Goal: Information Seeking & Learning: Learn about a topic

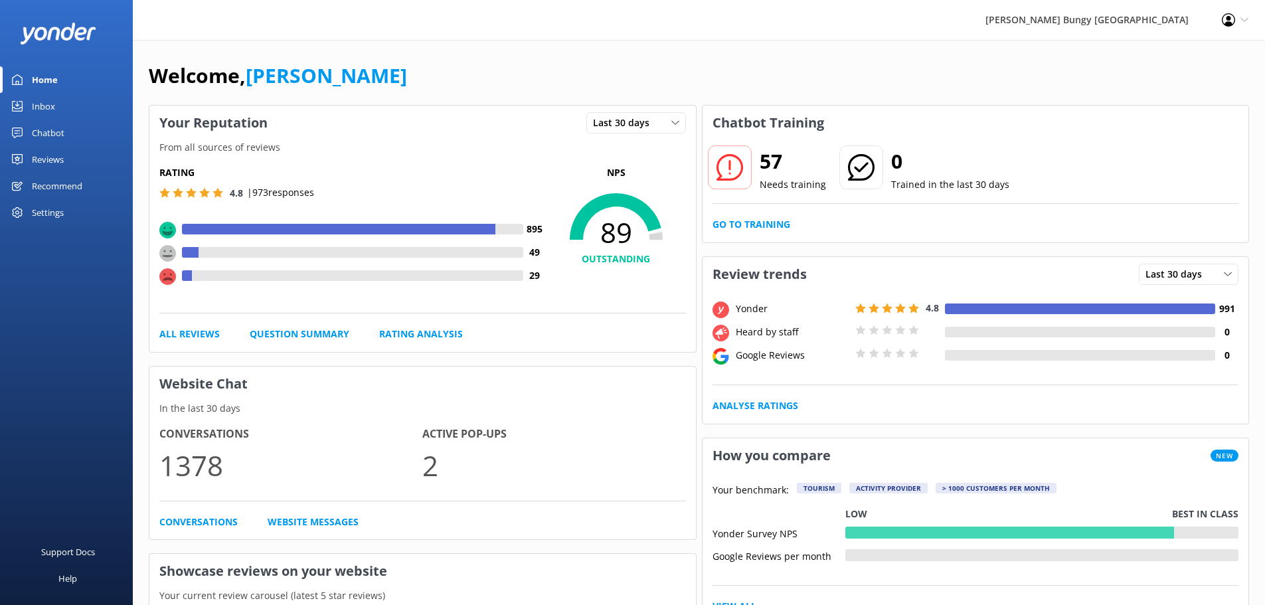
click at [32, 160] on div "Reviews" at bounding box center [48, 159] width 32 height 27
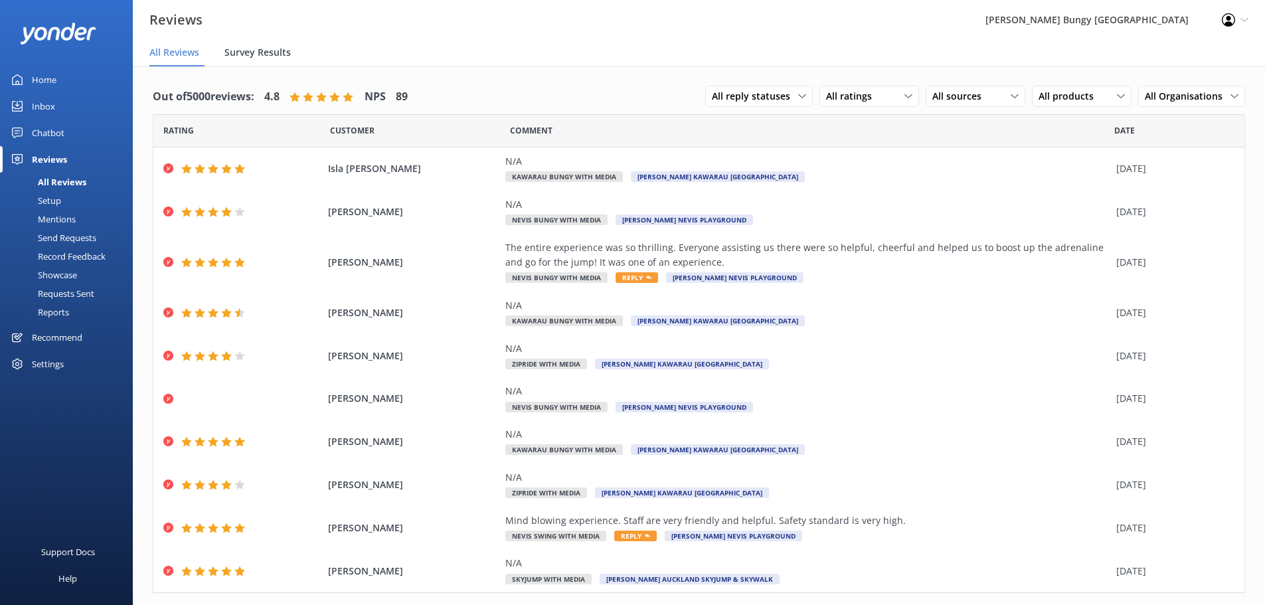
click at [261, 56] on span "Survey Results" at bounding box center [257, 52] width 66 height 13
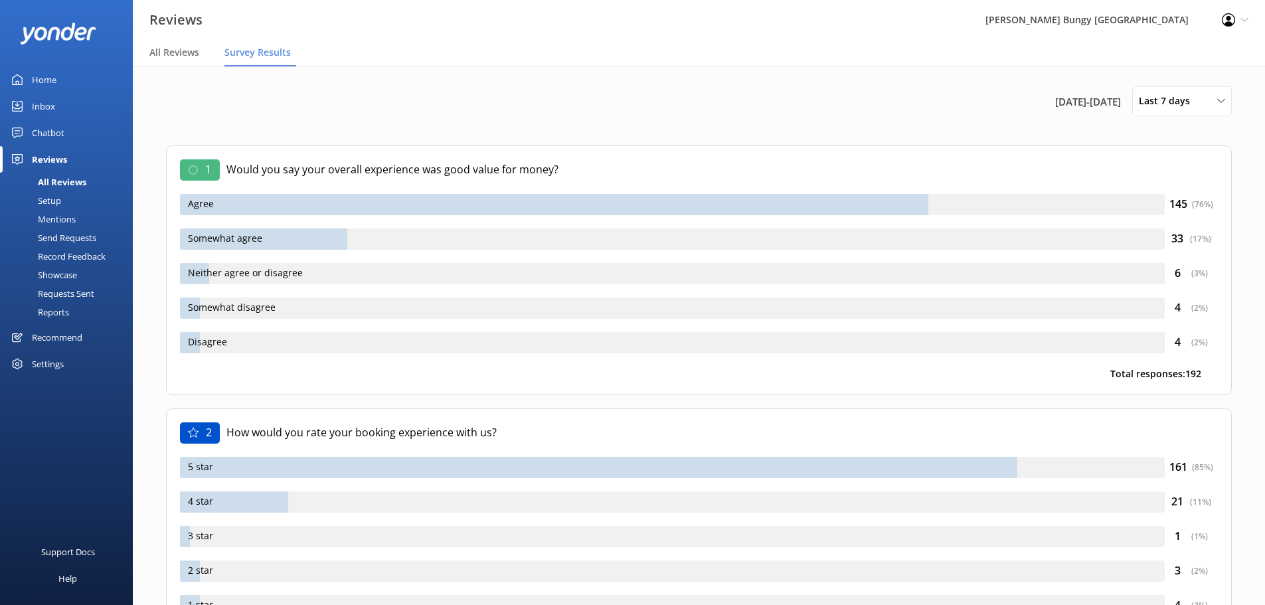
click at [50, 216] on div "Mentions" at bounding box center [42, 219] width 68 height 19
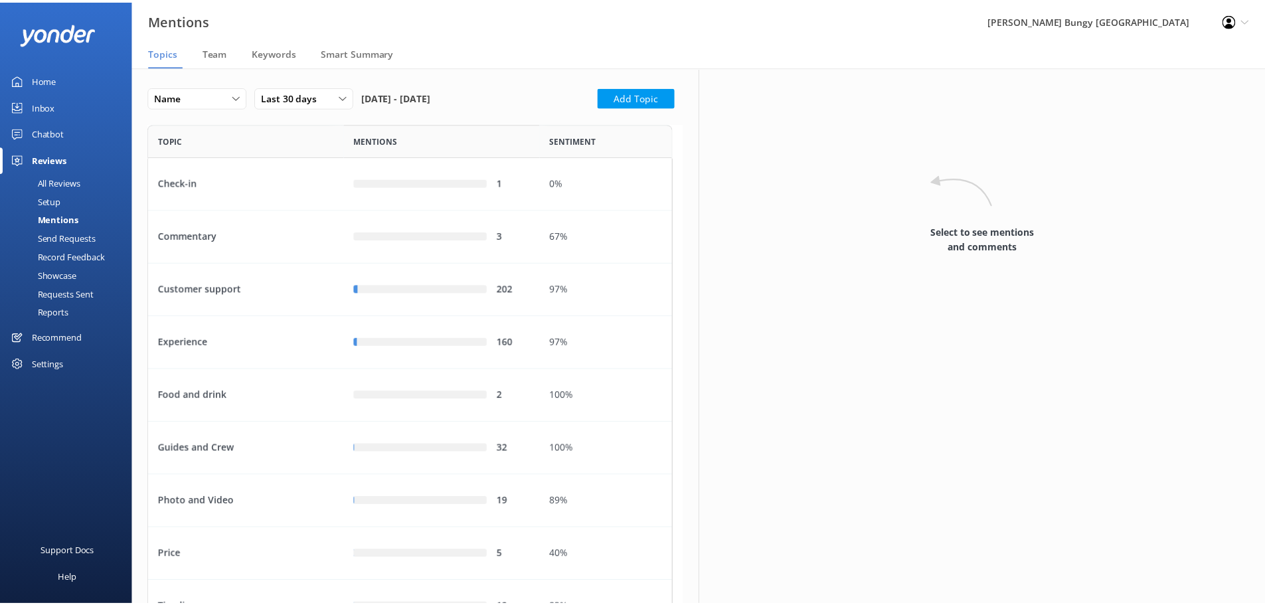
scroll to position [714, 519]
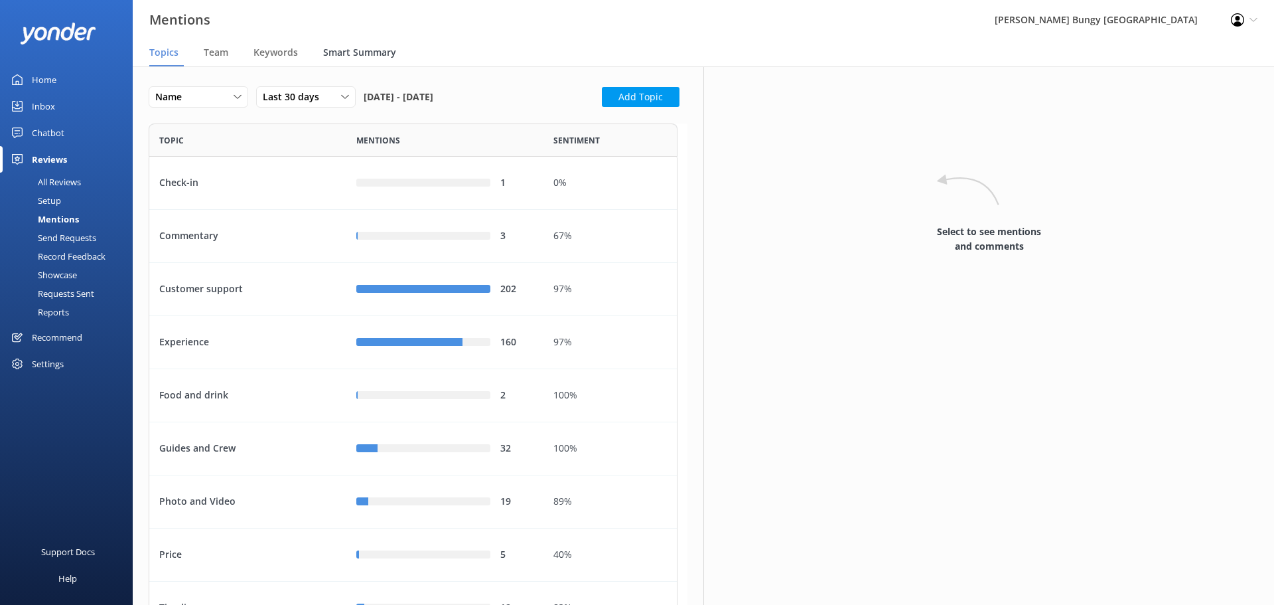
click at [372, 56] on span "Smart Summary" at bounding box center [359, 52] width 73 height 13
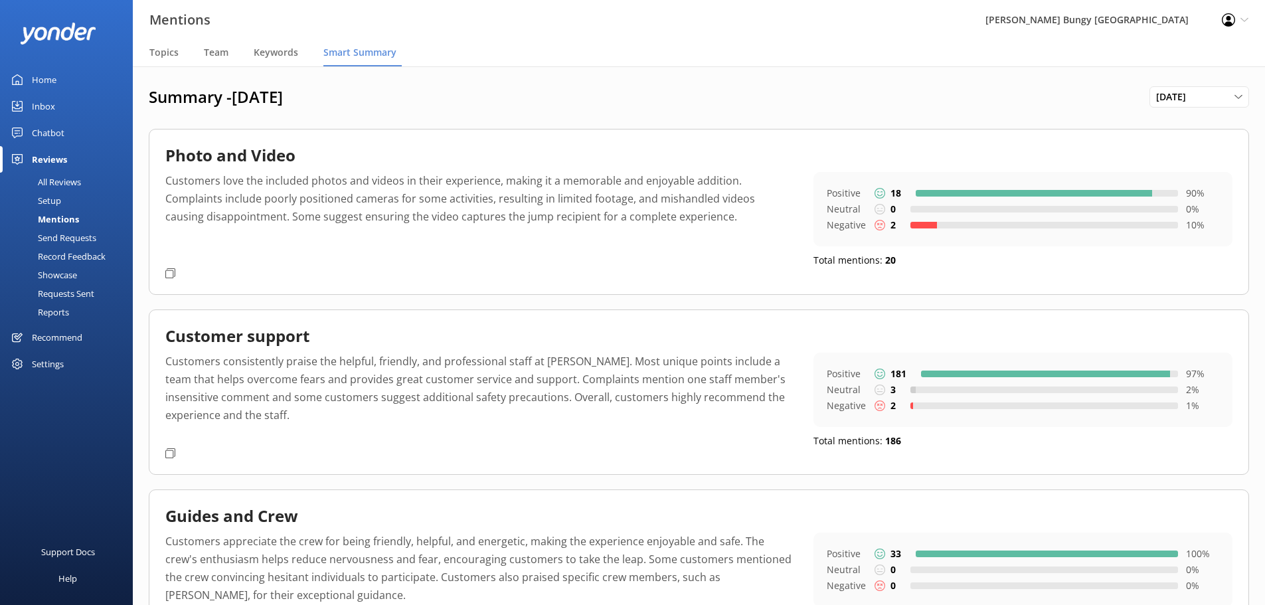
drag, startPoint x: 295, startPoint y: 210, endPoint x: 253, endPoint y: 200, distance: 43.1
click at [295, 210] on p "Customers love the included photos and videos in their experience, making it a …" at bounding box center [479, 217] width 628 height 90
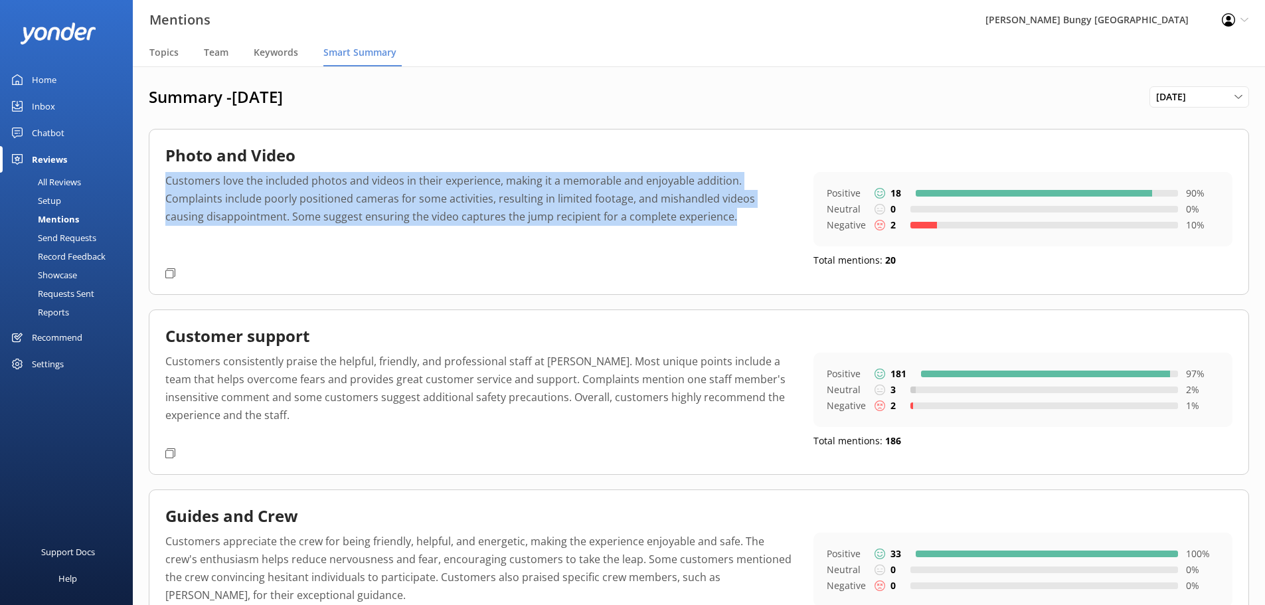
drag, startPoint x: 167, startPoint y: 180, endPoint x: 688, endPoint y: 220, distance: 522.7
click at [688, 220] on p "Customers love the included photos and videos in their experience, making it a …" at bounding box center [479, 217] width 628 height 90
copy p "Customers love the included photos and videos in their experience, making it a …"
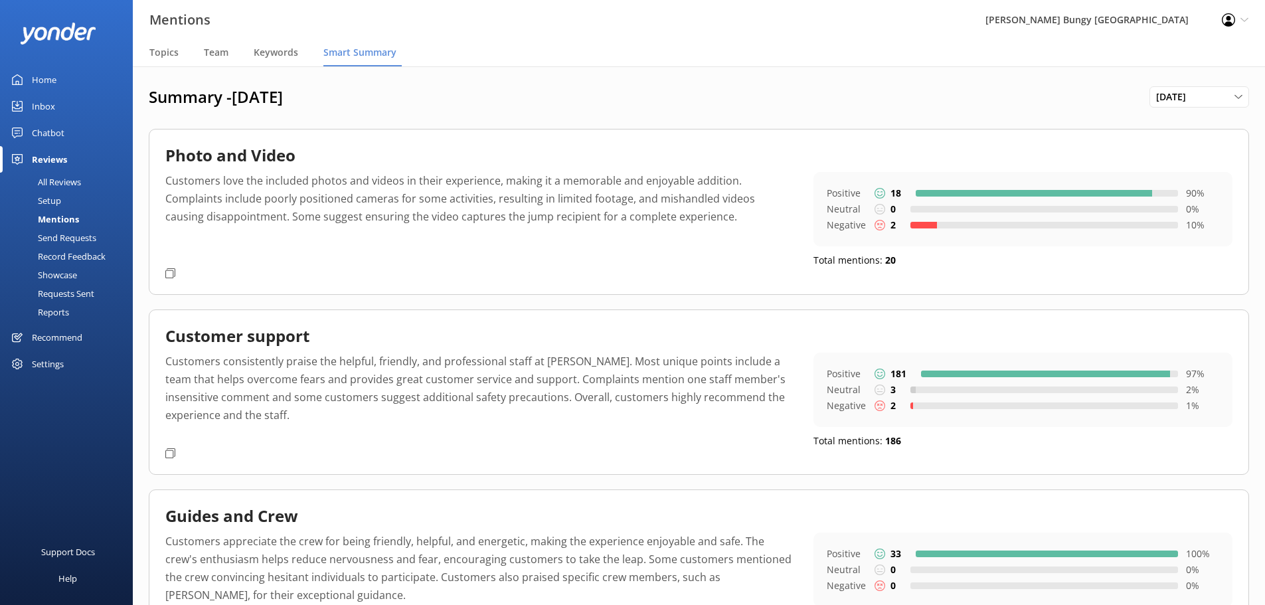
click at [302, 371] on p "Customers consistently praise the helpful, friendly, and professional staff at …" at bounding box center [479, 397] width 628 height 90
drag, startPoint x: 167, startPoint y: 363, endPoint x: 299, endPoint y: 412, distance: 141.6
click at [299, 412] on p "Customers consistently praise the helpful, friendly, and professional staff at …" at bounding box center [479, 397] width 628 height 90
copy p "Customers consistently praise the helpful, friendly, and professional staff at …"
click at [634, 500] on div "Guides and Crew Customers appreciate the crew for being friendly, helpful, and …" at bounding box center [699, 571] width 1100 height 165
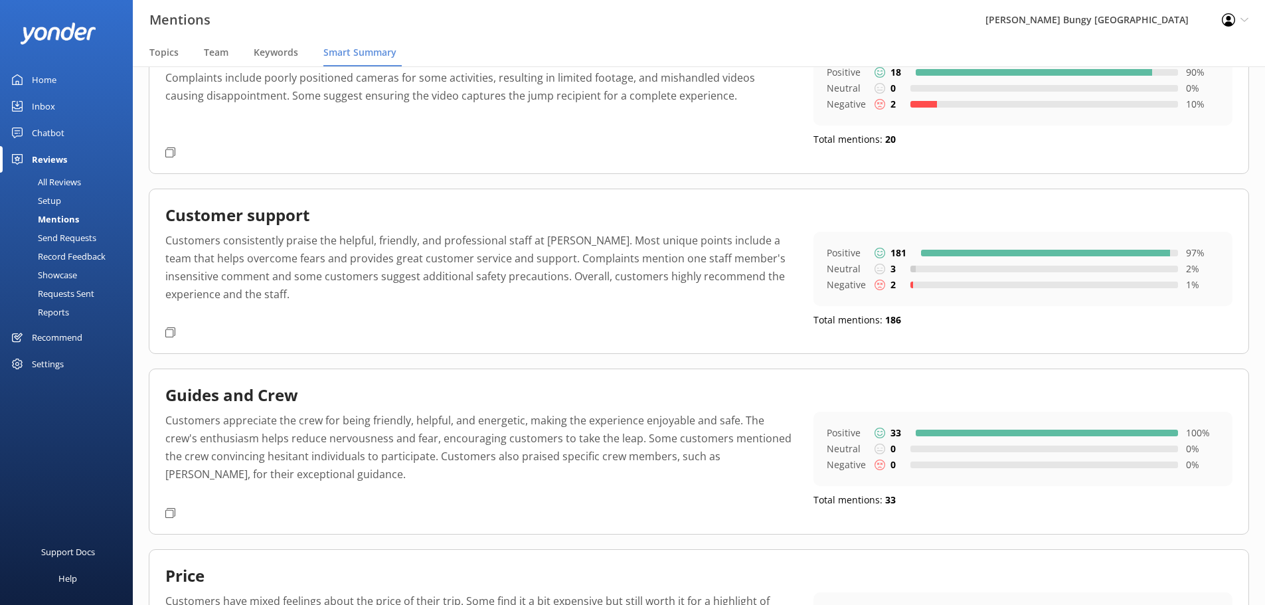
scroll to position [133, 0]
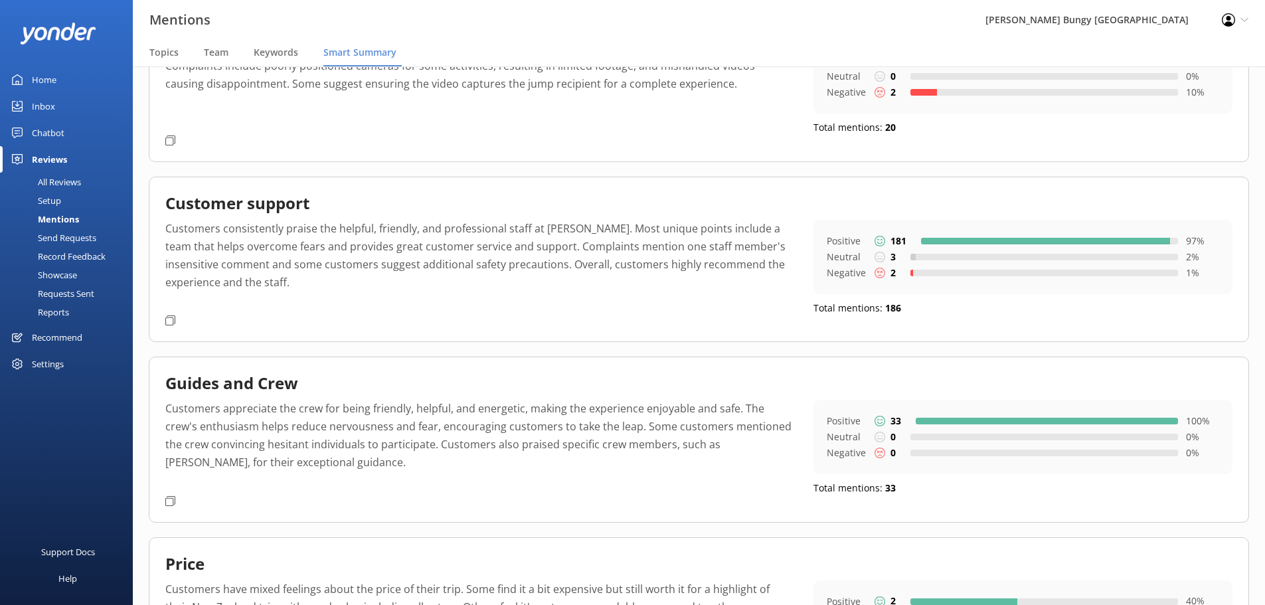
click at [250, 441] on p "Customers appreciate the crew for being friendly, helpful, and energetic, makin…" at bounding box center [479, 445] width 628 height 90
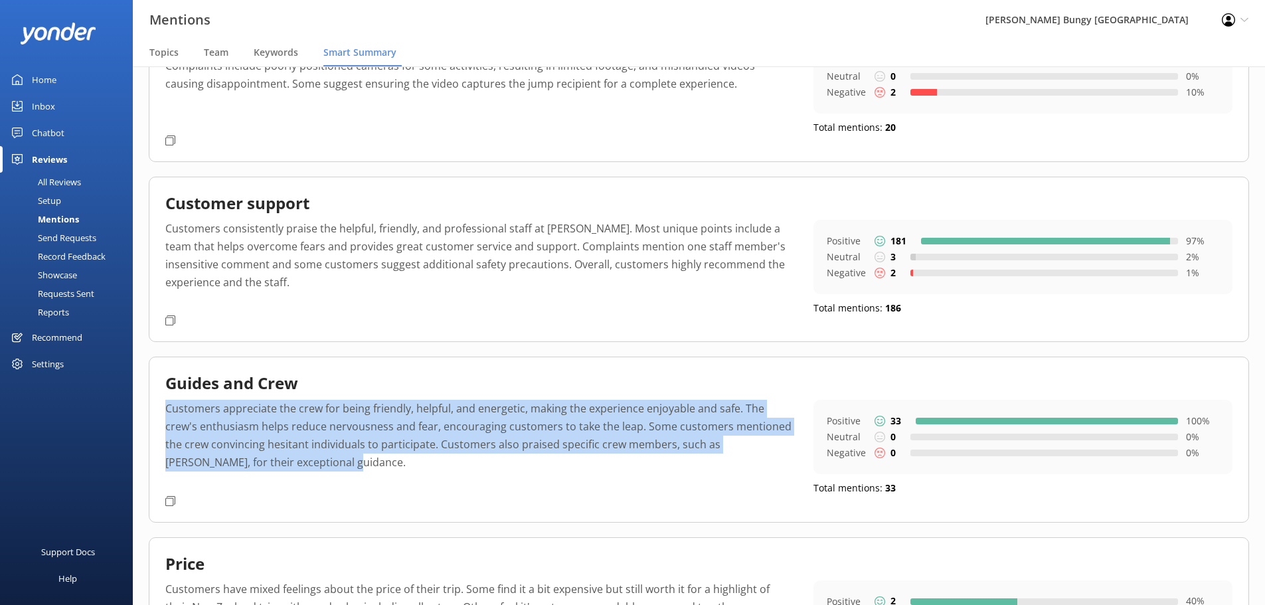
drag, startPoint x: 167, startPoint y: 410, endPoint x: 285, endPoint y: 455, distance: 126.7
click at [285, 455] on p "Customers appreciate the crew for being friendly, helpful, and energetic, makin…" at bounding box center [479, 445] width 628 height 90
copy p "Customers appreciate the crew for being friendly, helpful, and energetic, makin…"
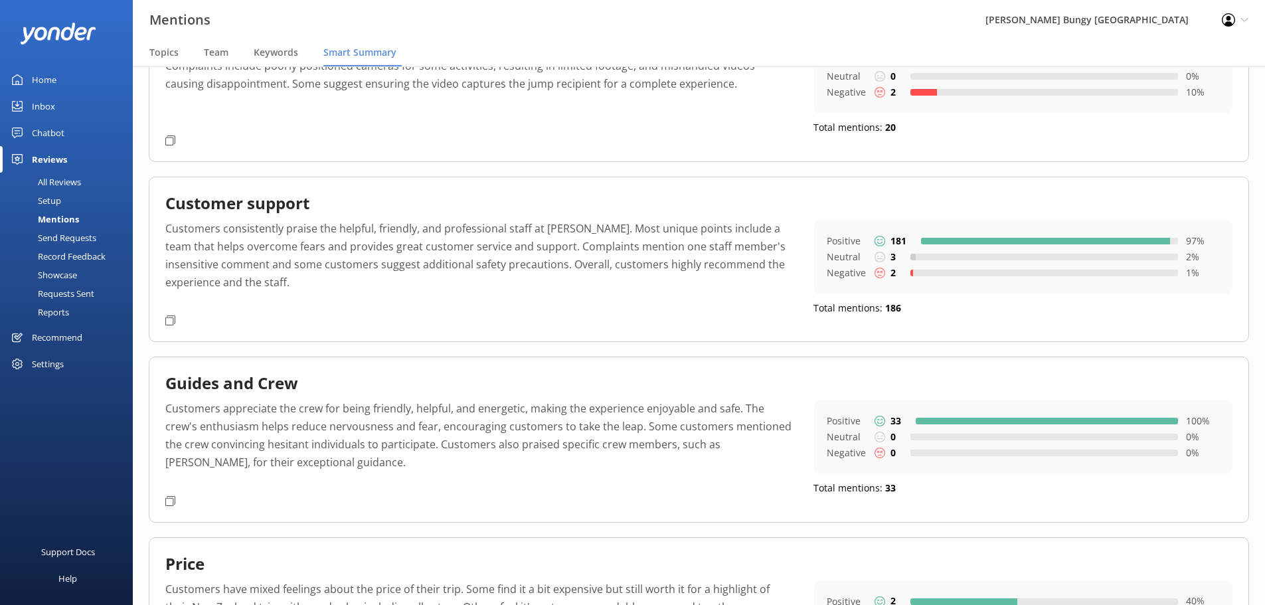
click at [565, 506] on div "Guides and Crew Customers appreciate the crew for being friendly, helpful, and …" at bounding box center [699, 438] width 1100 height 165
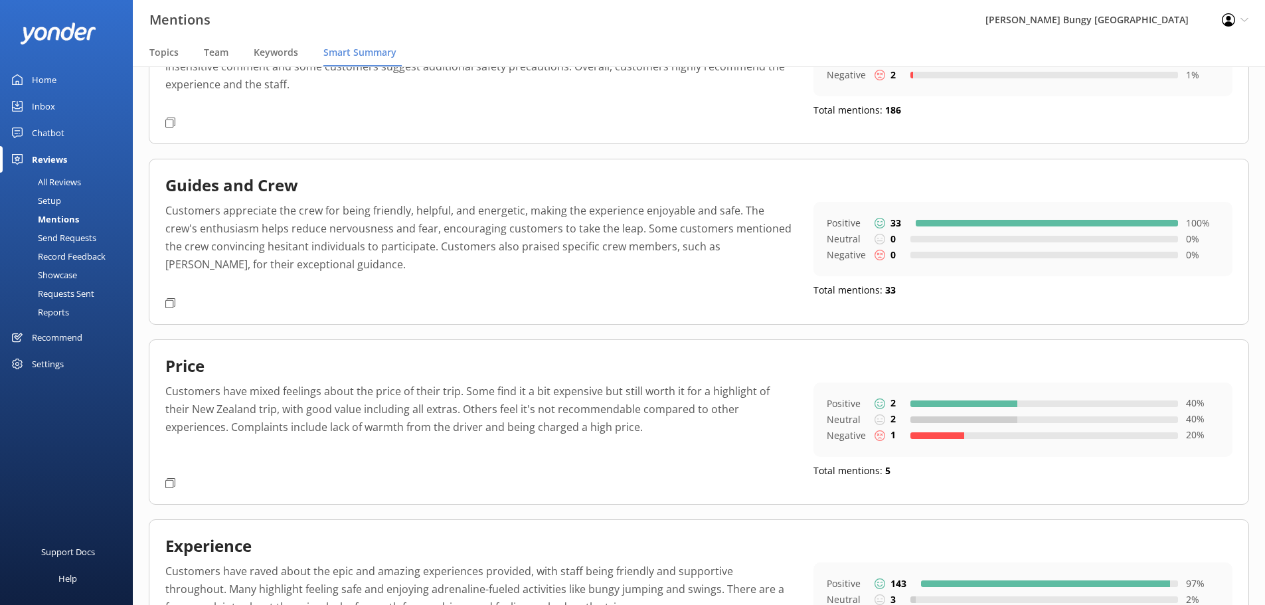
scroll to position [332, 0]
click at [301, 408] on p "Customers have mixed feelings about the price of their trip. Some find it a bit…" at bounding box center [479, 426] width 628 height 90
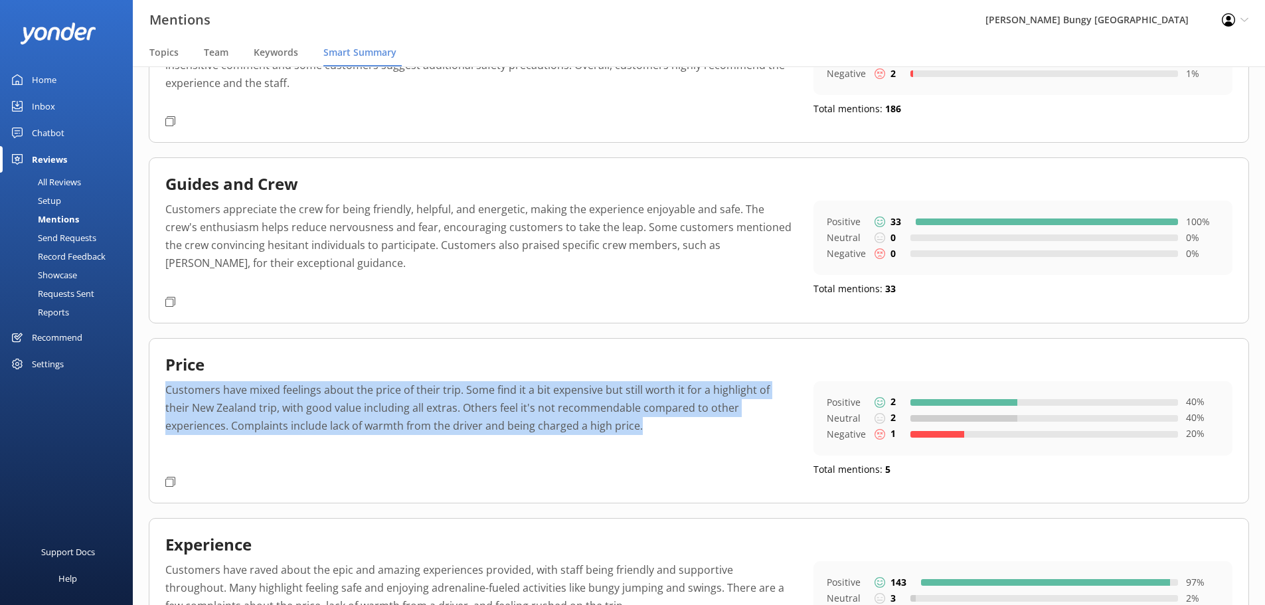
drag, startPoint x: 168, startPoint y: 389, endPoint x: 580, endPoint y: 426, distance: 413.9
click at [580, 426] on p "Customers have mixed feelings about the price of their trip. Some find it a bit…" at bounding box center [479, 426] width 628 height 90
copy p "Customers have mixed feelings about the price of their trip. Some find it a bit…"
click at [652, 477] on div "Price Customers have mixed feelings about the price of their trip. Some find it…" at bounding box center [699, 420] width 1100 height 165
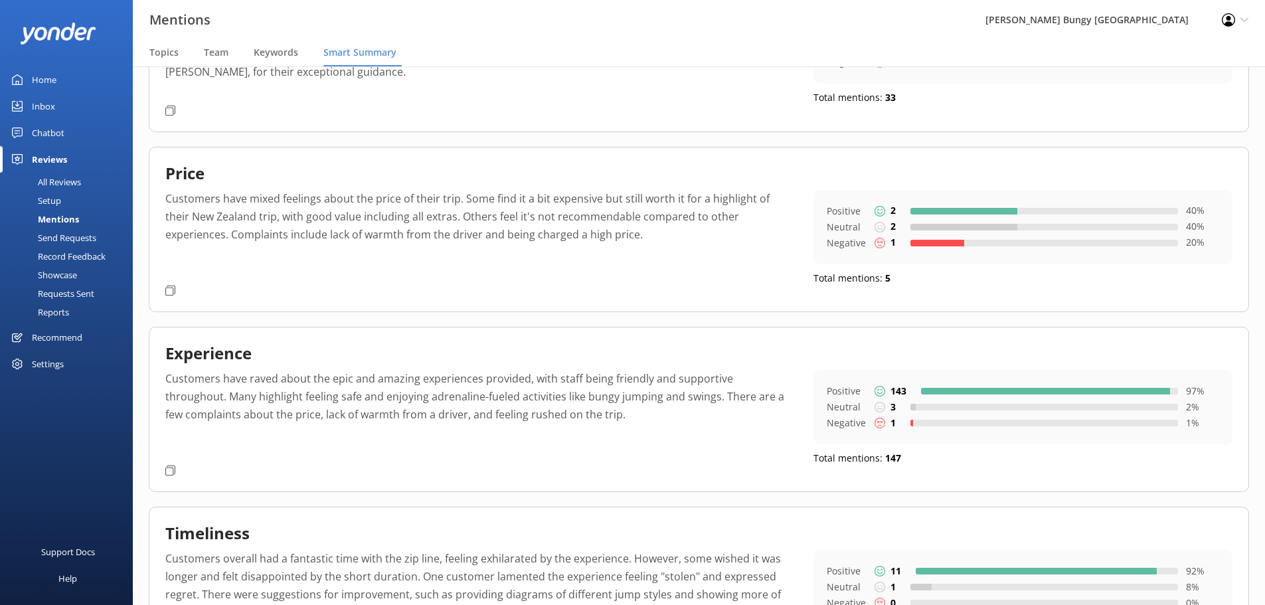
scroll to position [531, 0]
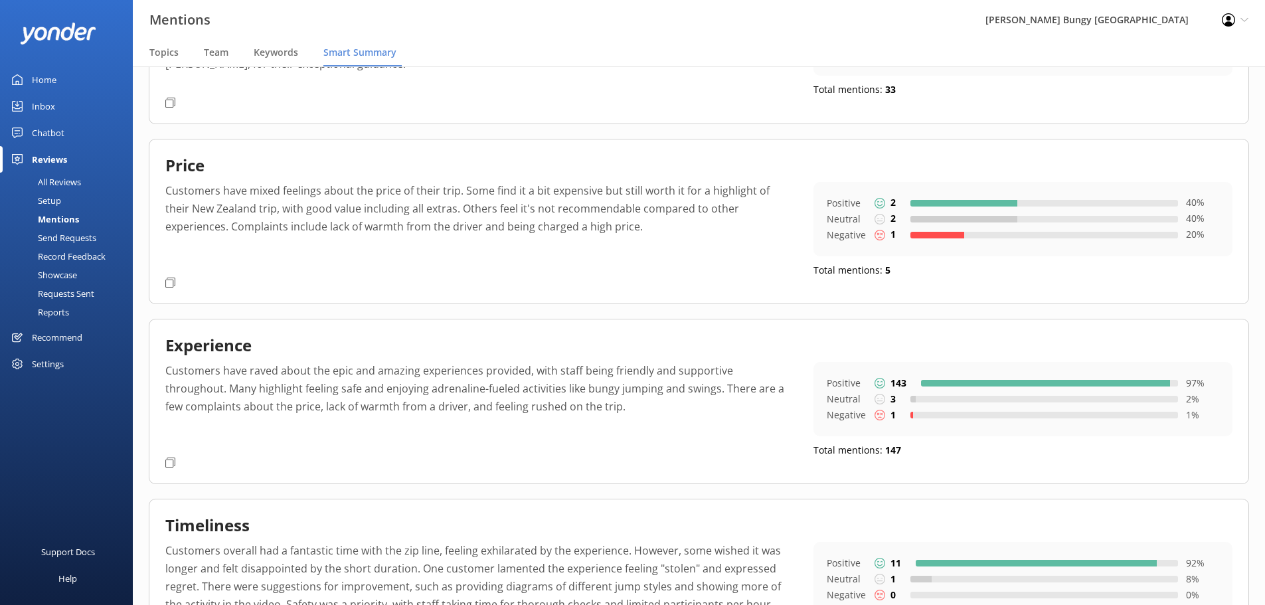
click at [190, 392] on p "Customers have raved about the epic and amazing experiences provided, with staf…" at bounding box center [479, 407] width 628 height 90
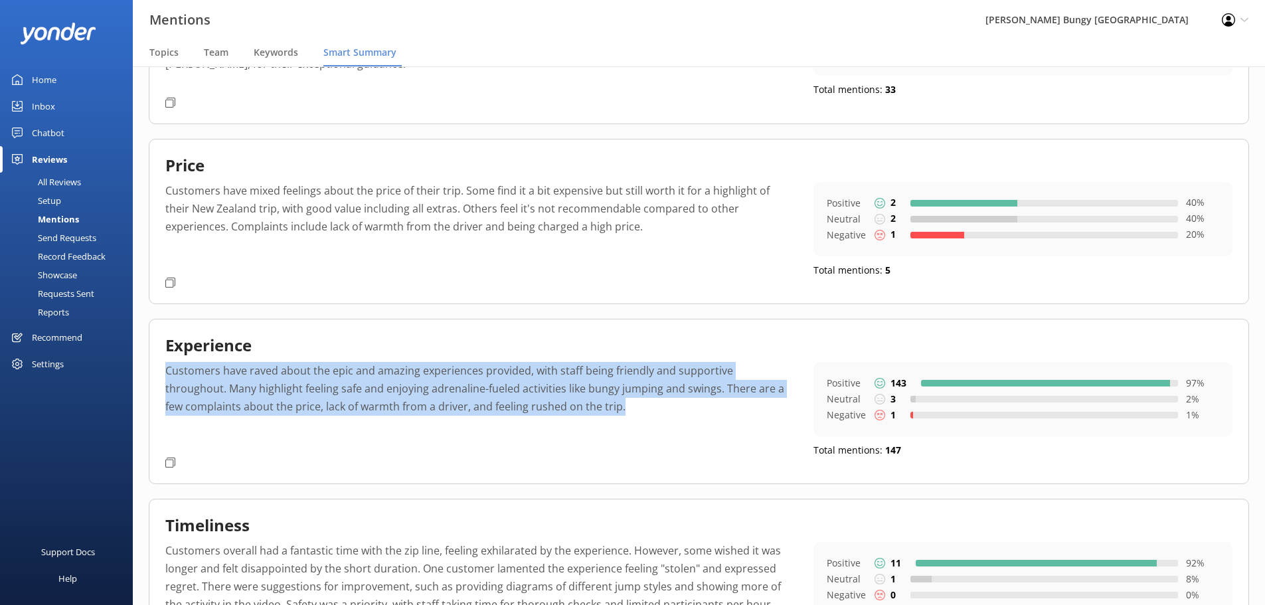
drag, startPoint x: 167, startPoint y: 373, endPoint x: 565, endPoint y: 417, distance: 400.7
click at [565, 417] on p "Customers have raved about the epic and amazing experiences provided, with staf…" at bounding box center [479, 407] width 628 height 90
copy p "Customers have raved about the epic and amazing experiences provided, with staf…"
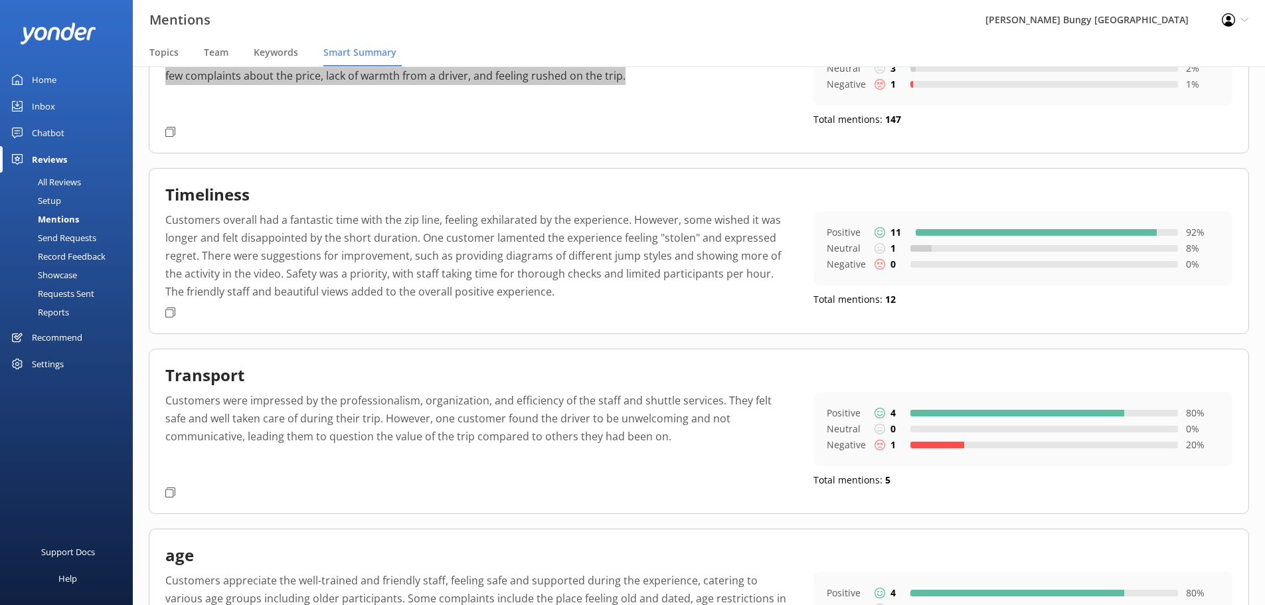
scroll to position [929, 0]
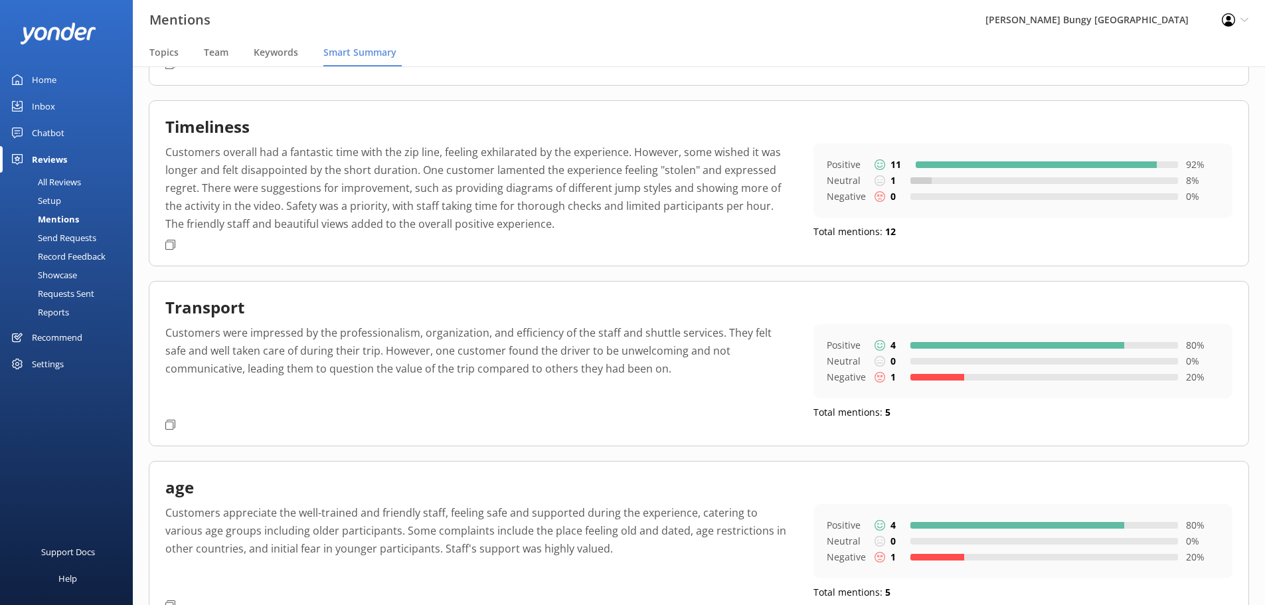
click at [251, 352] on p "Customers were impressed by the professionalism, organization, and efficiency o…" at bounding box center [479, 369] width 628 height 90
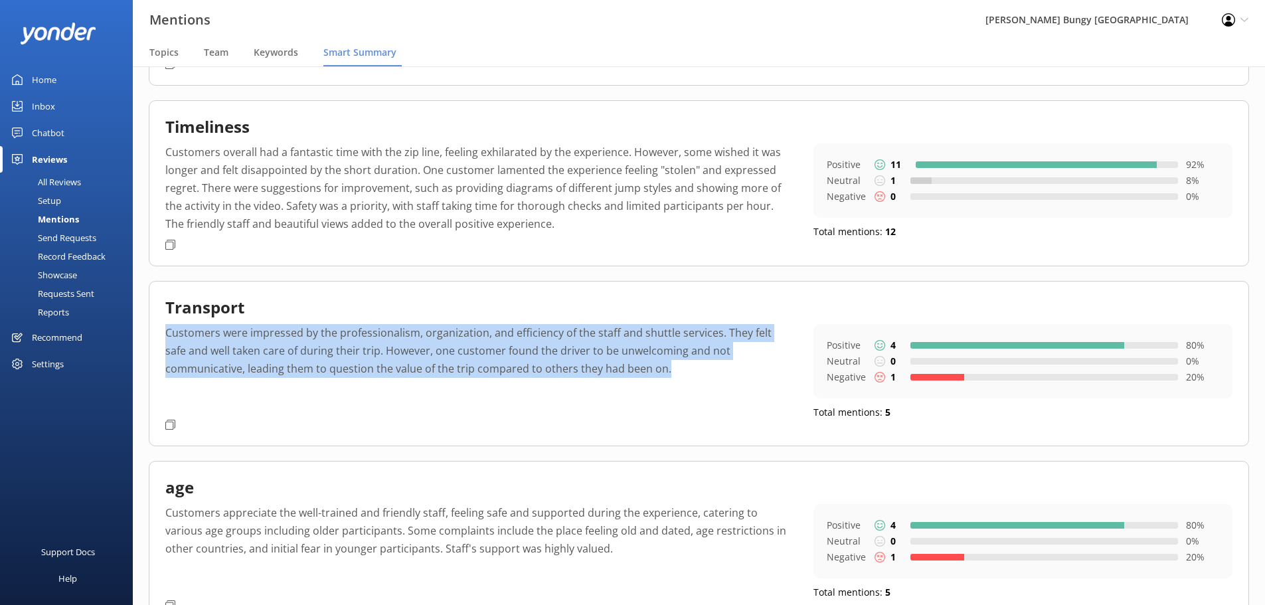
drag, startPoint x: 168, startPoint y: 333, endPoint x: 600, endPoint y: 374, distance: 434.1
click at [600, 374] on p "Customers were impressed by the professionalism, organization, and efficiency o…" at bounding box center [479, 369] width 628 height 90
copy p "Customers were impressed by the professionalism, organization, and efficiency o…"
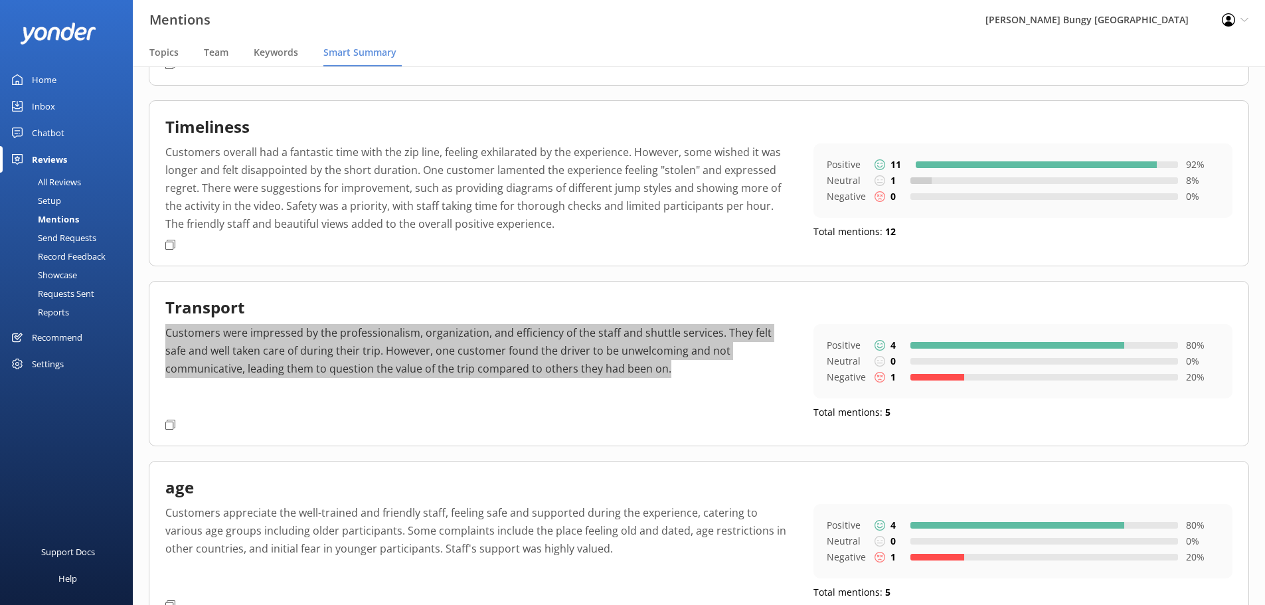
scroll to position [992, 0]
